Goal: Task Accomplishment & Management: Manage account settings

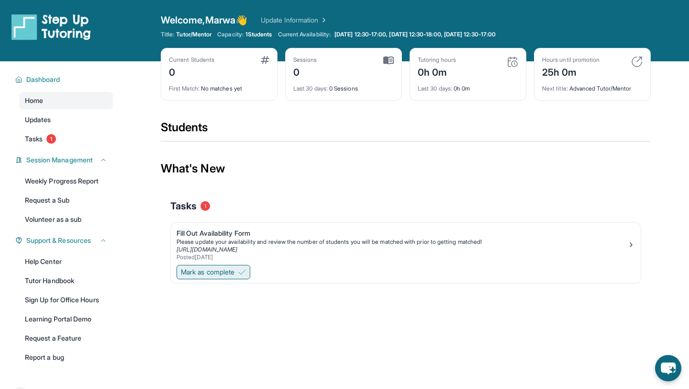
click at [216, 276] on span "Mark as complete" at bounding box center [208, 272] width 54 height 10
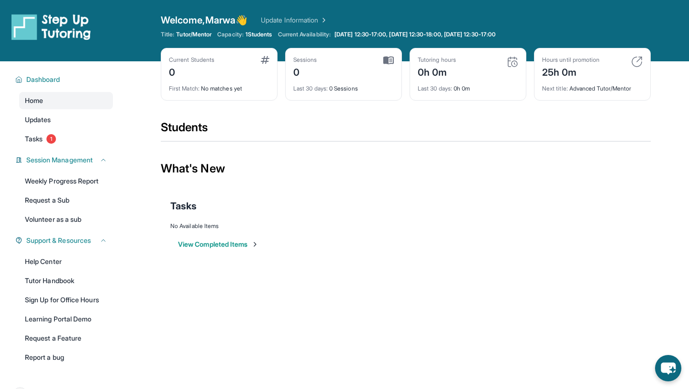
click at [209, 245] on button "View Completed Items" at bounding box center [218, 244] width 81 height 10
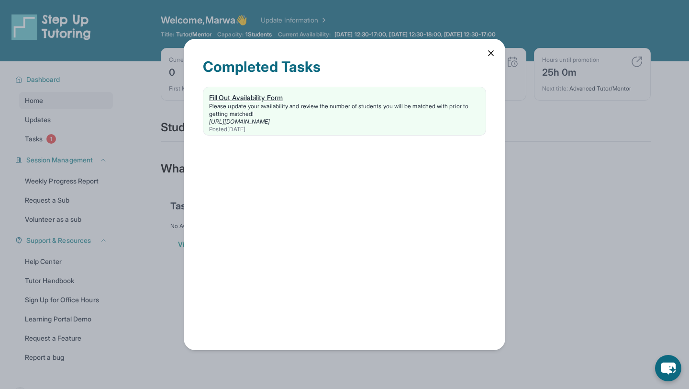
click at [278, 102] on div "Please update your availability and review the number of students you will be m…" at bounding box center [344, 109] width 271 height 15
click at [491, 50] on icon at bounding box center [491, 53] width 10 height 10
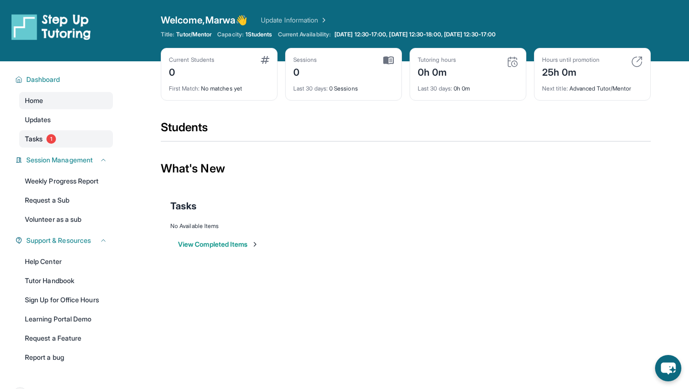
click at [55, 133] on link "Tasks 1" at bounding box center [66, 138] width 94 height 17
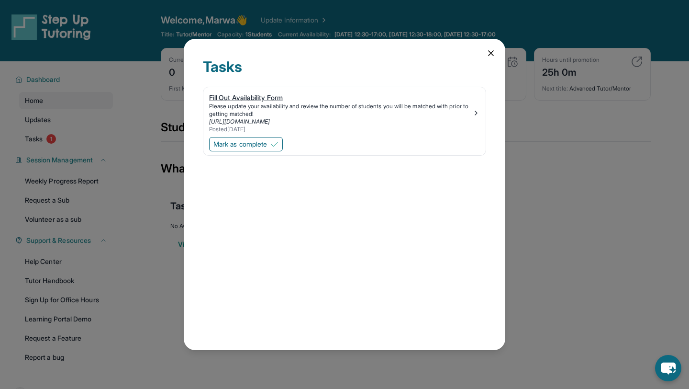
click at [269, 100] on div "Fill Out Availability Form" at bounding box center [340, 98] width 263 height 10
click at [493, 48] on div "Tasks Fill Out Availability Form Please update your availability and review the…" at bounding box center [345, 194] width 322 height 311
click at [492, 52] on icon at bounding box center [491, 53] width 5 height 5
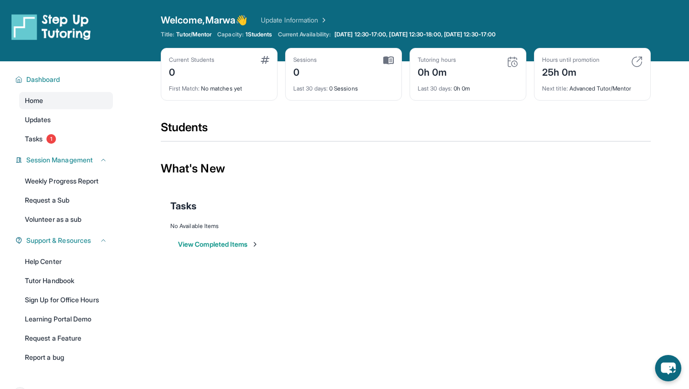
click at [401, 25] on div "Welcome, Marwa 👋 Update Information" at bounding box center [406, 19] width 490 height 13
click at [399, 36] on span "[DATE] 12:30-17:00, [DATE] 12:30-18:00, [DATE] 12:30-17:00" at bounding box center [414, 35] width 161 height 8
click at [49, 139] on span "1" at bounding box center [51, 139] width 10 height 10
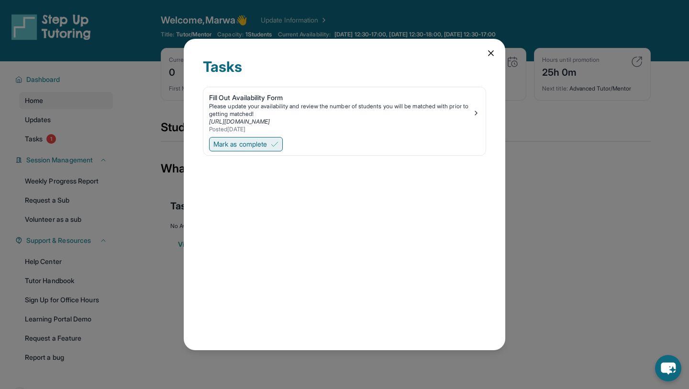
click at [263, 145] on span "Mark as complete" at bounding box center [240, 144] width 54 height 10
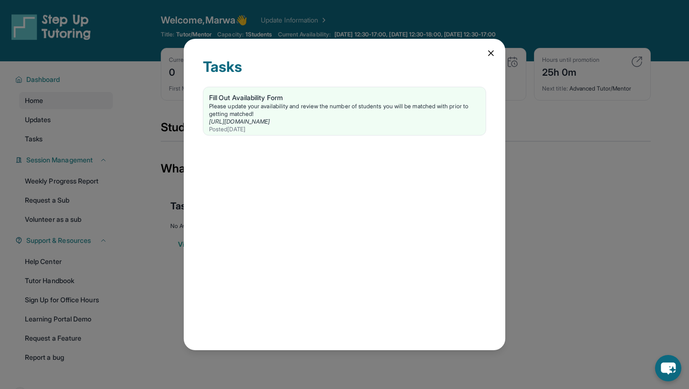
click at [490, 51] on icon at bounding box center [491, 53] width 10 height 10
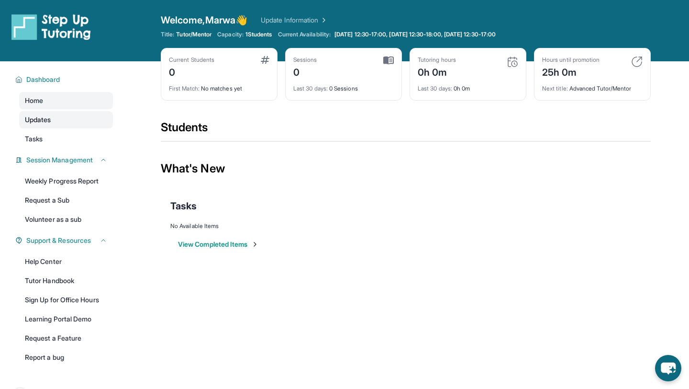
click at [57, 114] on link "Updates" at bounding box center [66, 119] width 94 height 17
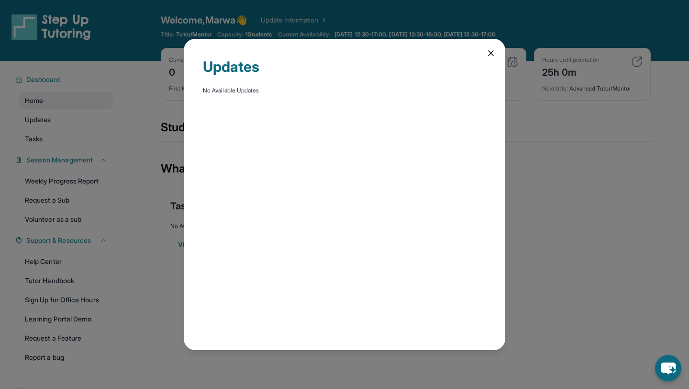
click at [121, 75] on div "Updates No Available Updates" at bounding box center [344, 194] width 689 height 389
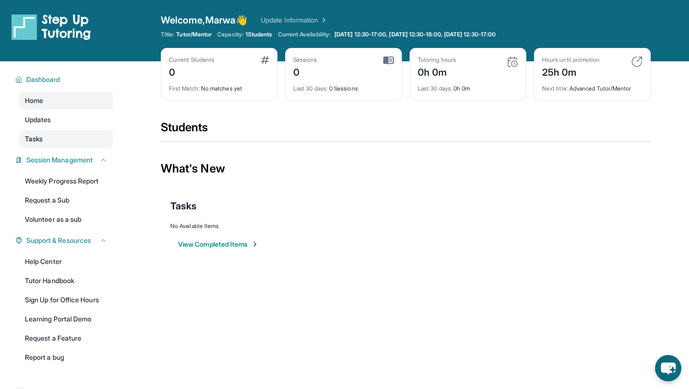
click at [61, 134] on link "Tasks" at bounding box center [66, 138] width 94 height 17
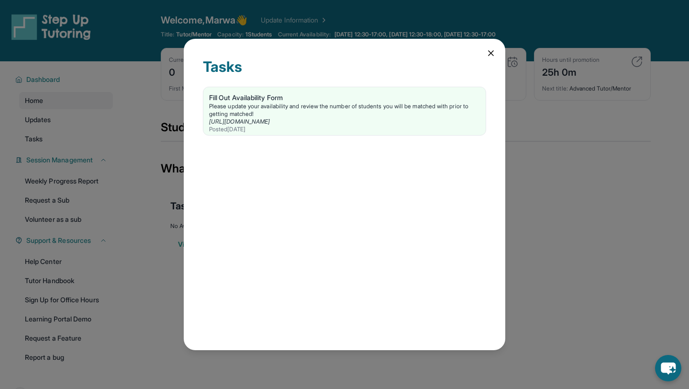
click at [488, 54] on icon at bounding box center [491, 53] width 10 height 10
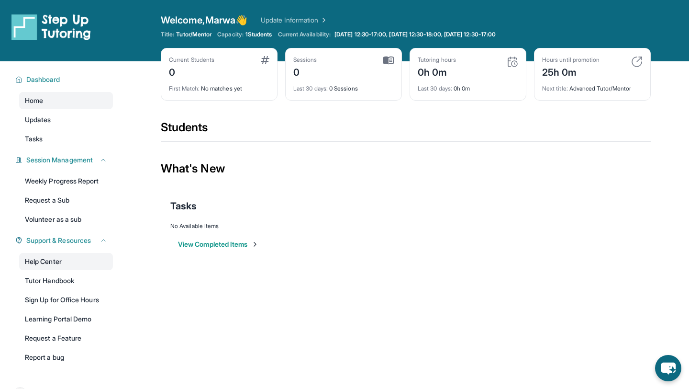
click at [60, 260] on link "Help Center" at bounding box center [66, 261] width 94 height 17
